Goal: Transaction & Acquisition: Purchase product/service

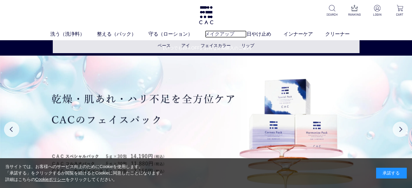
click at [220, 32] on link "メイクアップ" at bounding box center [226, 33] width 42 height 7
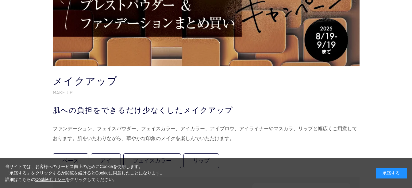
scroll to position [92, 0]
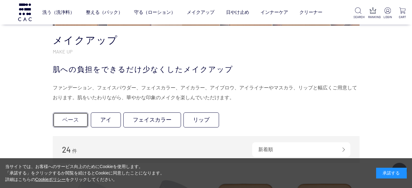
click at [76, 121] on link "ベース" at bounding box center [71, 119] width 36 height 15
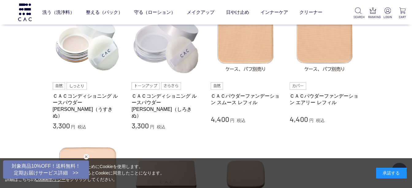
scroll to position [184, 0]
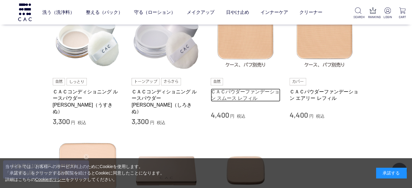
click at [239, 91] on link "ＣＡＣパウダーファンデーション スムース レフィル" at bounding box center [246, 94] width 70 height 13
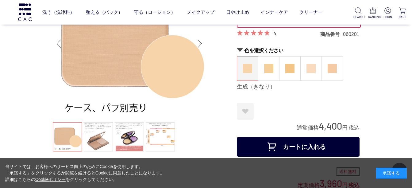
scroll to position [61, 0]
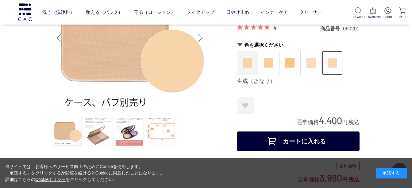
click at [333, 66] on img at bounding box center [331, 62] width 9 height 9
click at [312, 63] on img at bounding box center [310, 62] width 9 height 9
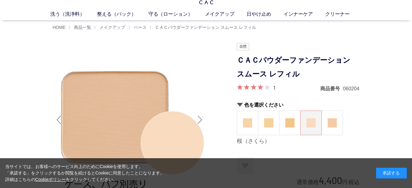
scroll to position [31, 0]
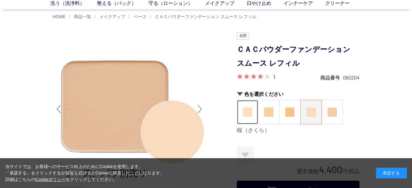
click at [245, 113] on img at bounding box center [247, 111] width 9 height 9
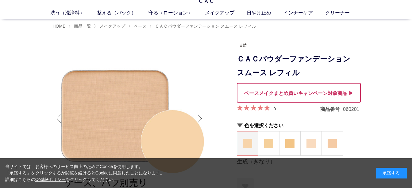
scroll to position [31, 0]
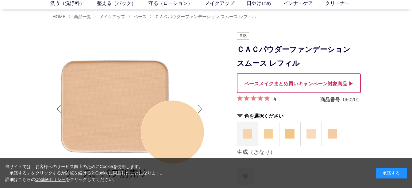
click at [277, 97] on div "4 商品番号 060201" at bounding box center [298, 99] width 123 height 8
click at [275, 98] on link "4" at bounding box center [274, 98] width 3 height 7
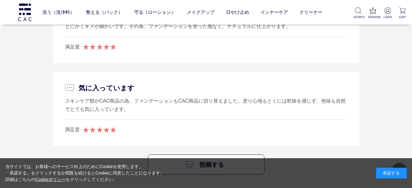
scroll to position [1178, 0]
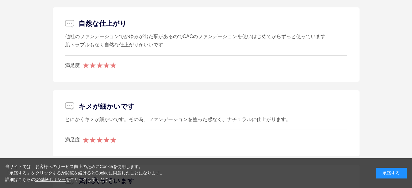
scroll to position [31, 0]
